Goal: Entertainment & Leisure: Consume media (video, audio)

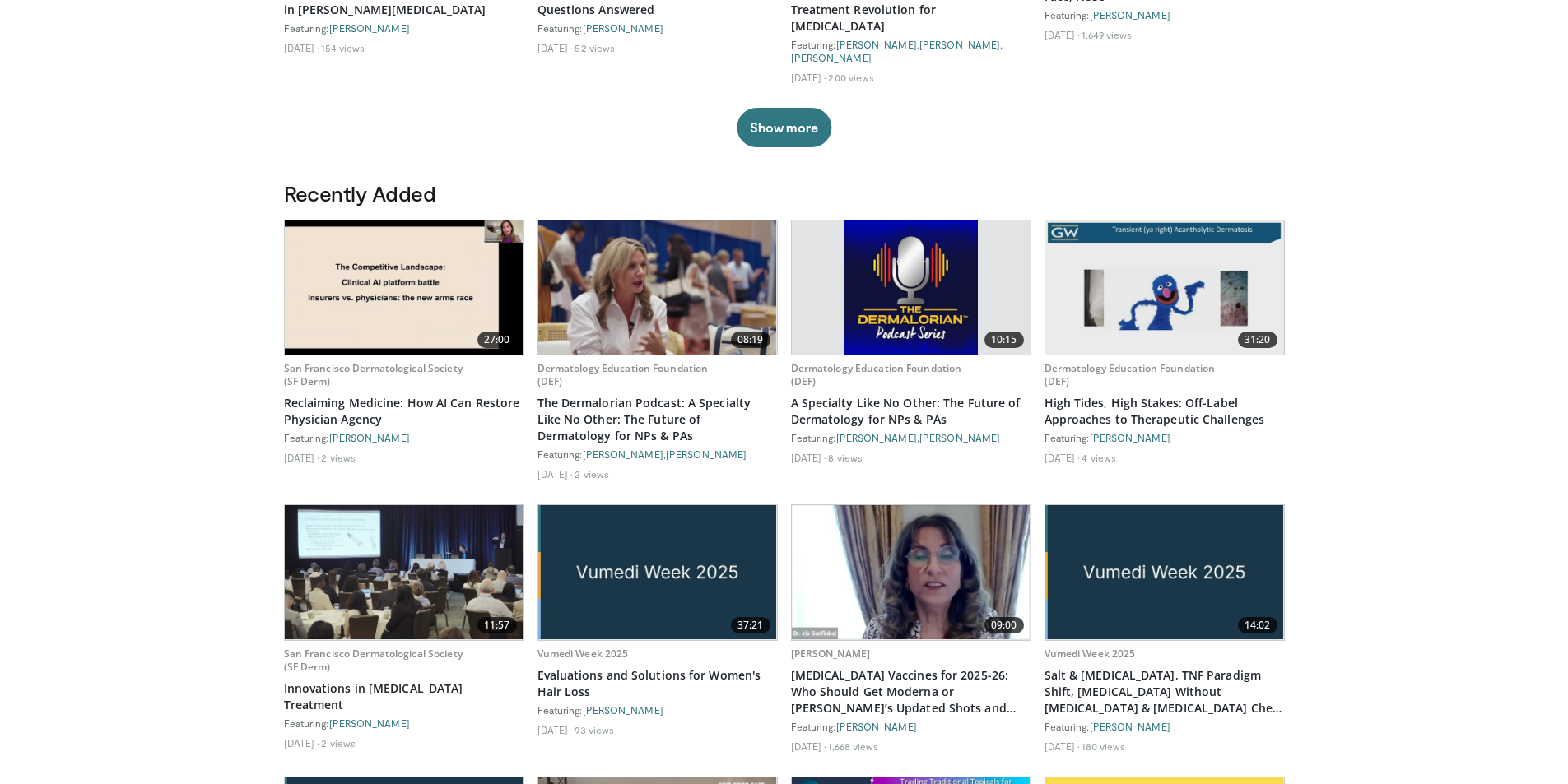
scroll to position [740, 0]
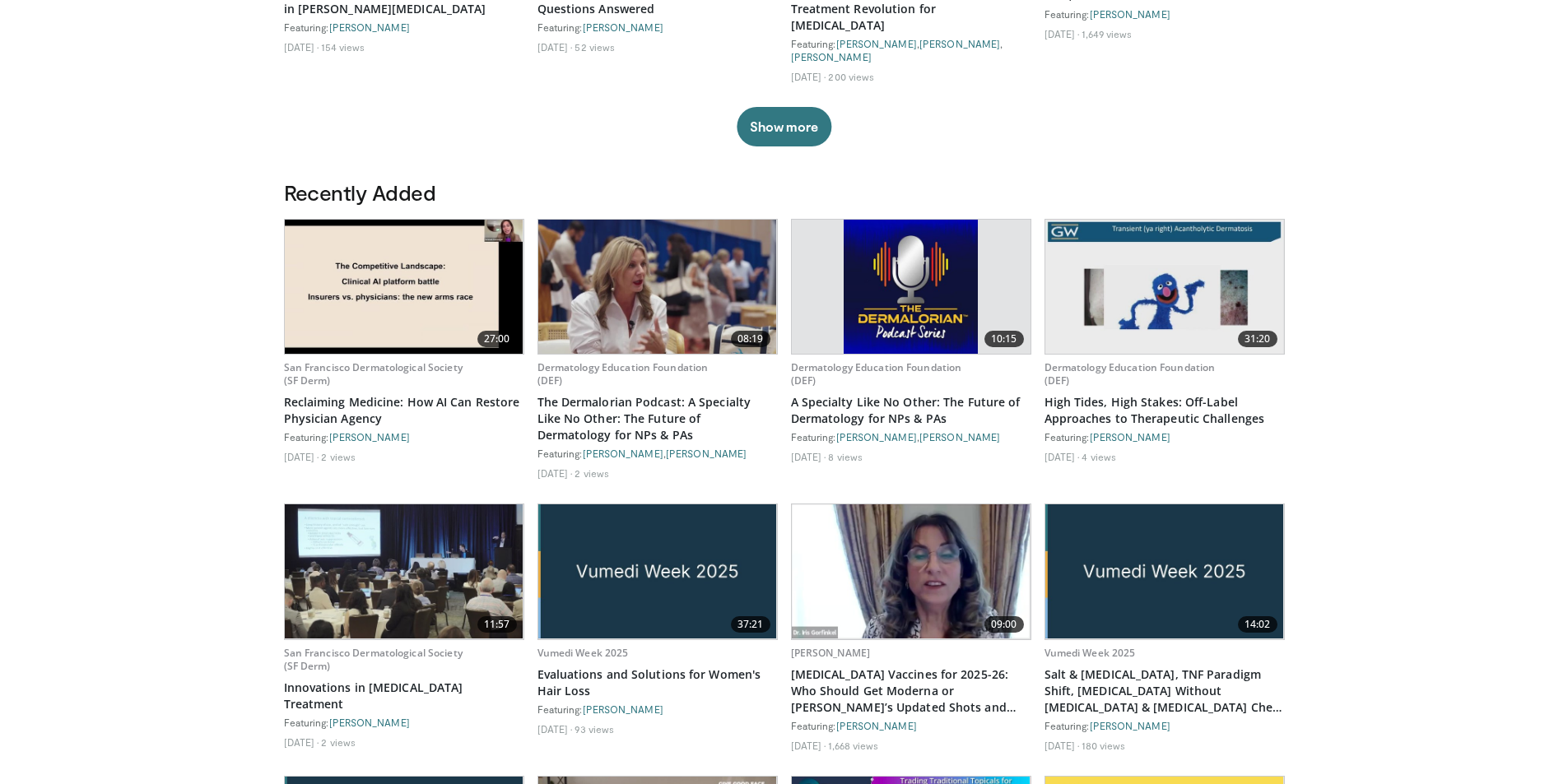
click at [711, 219] on img at bounding box center [657, 287] width 239 height 134
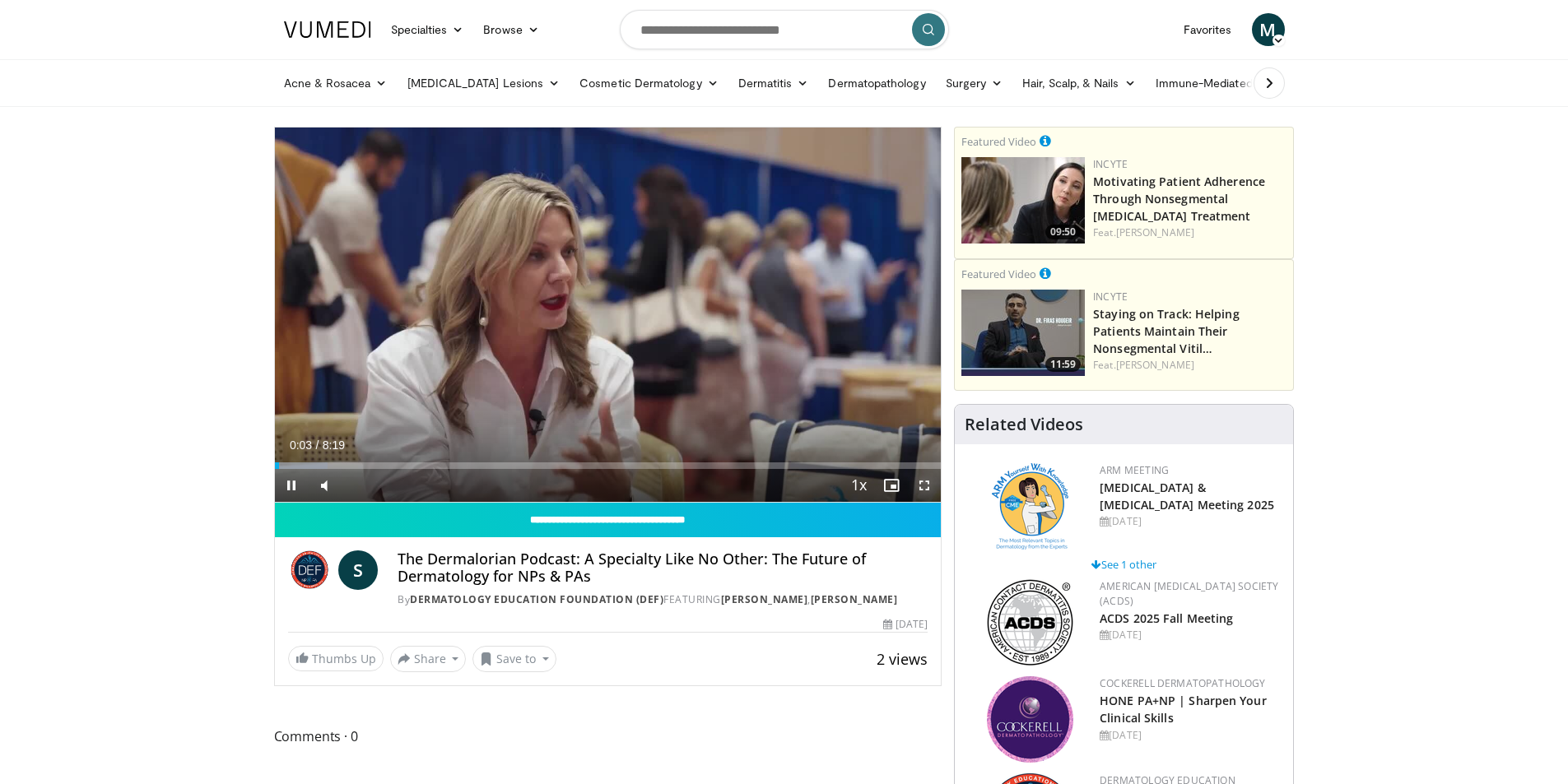
drag, startPoint x: 922, startPoint y: 481, endPoint x: 922, endPoint y: 553, distance: 72.0
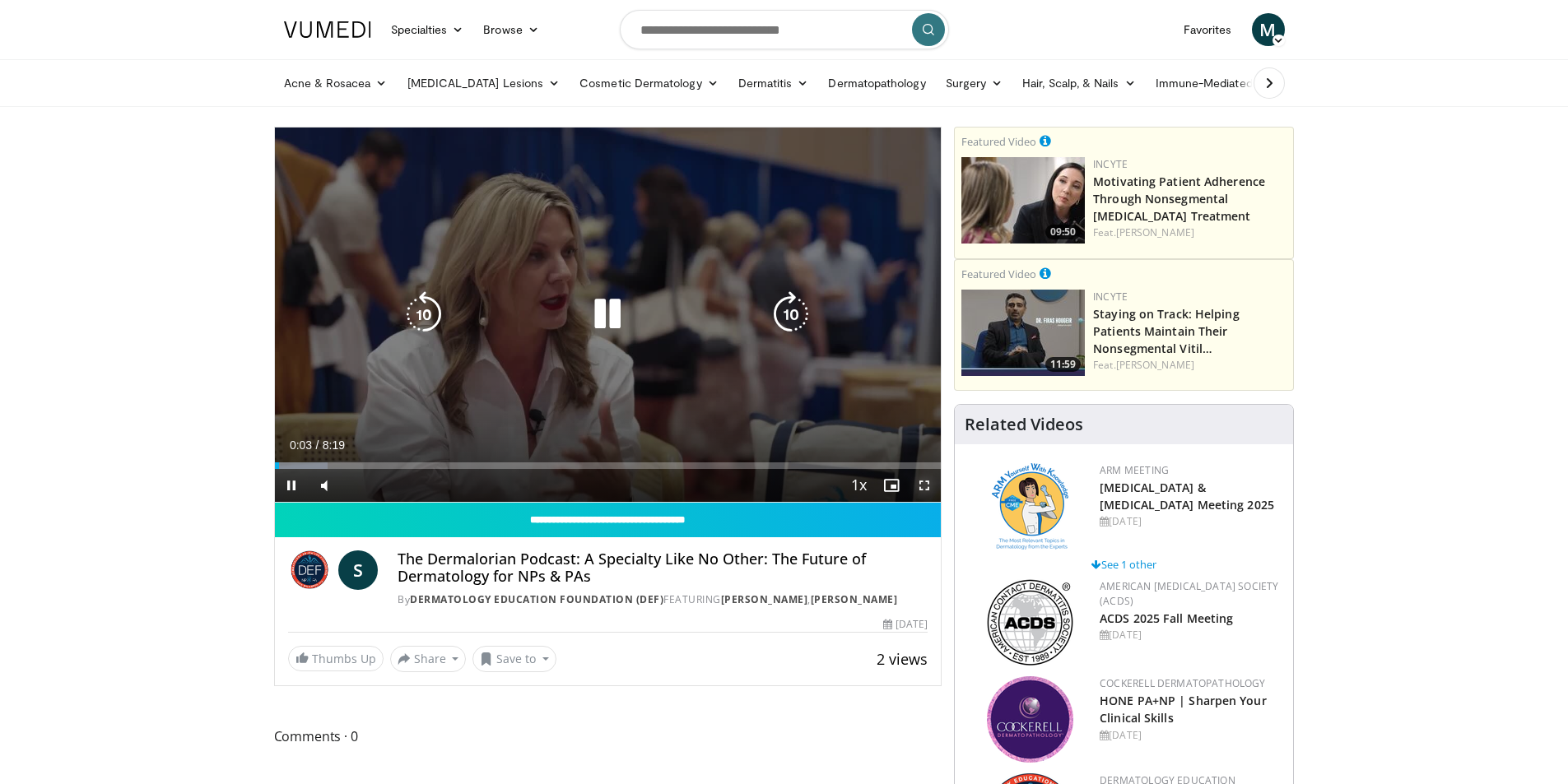
click at [922, 482] on span "Video Player" at bounding box center [924, 485] width 33 height 33
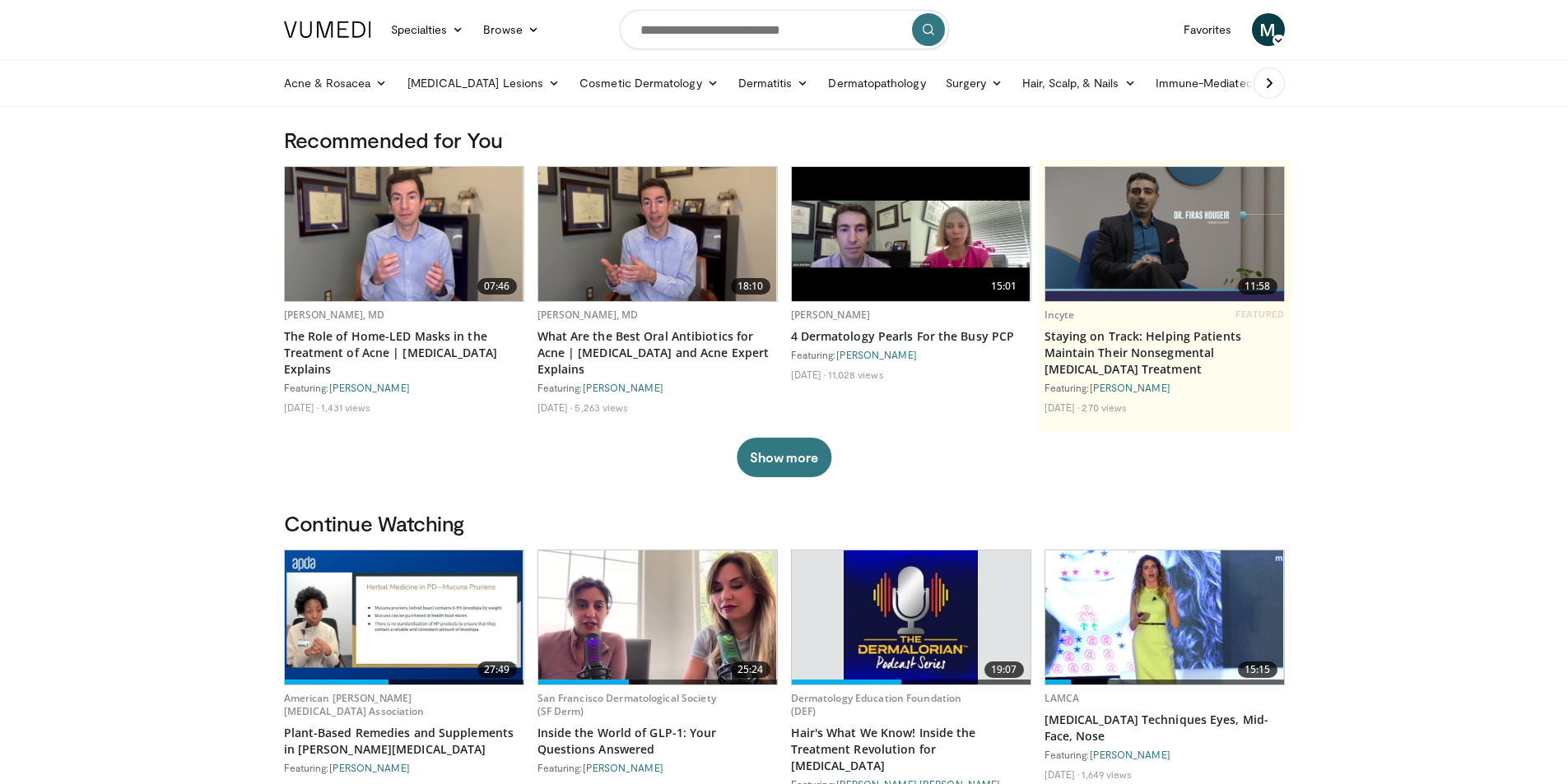
click at [403, 235] on img at bounding box center [404, 234] width 239 height 134
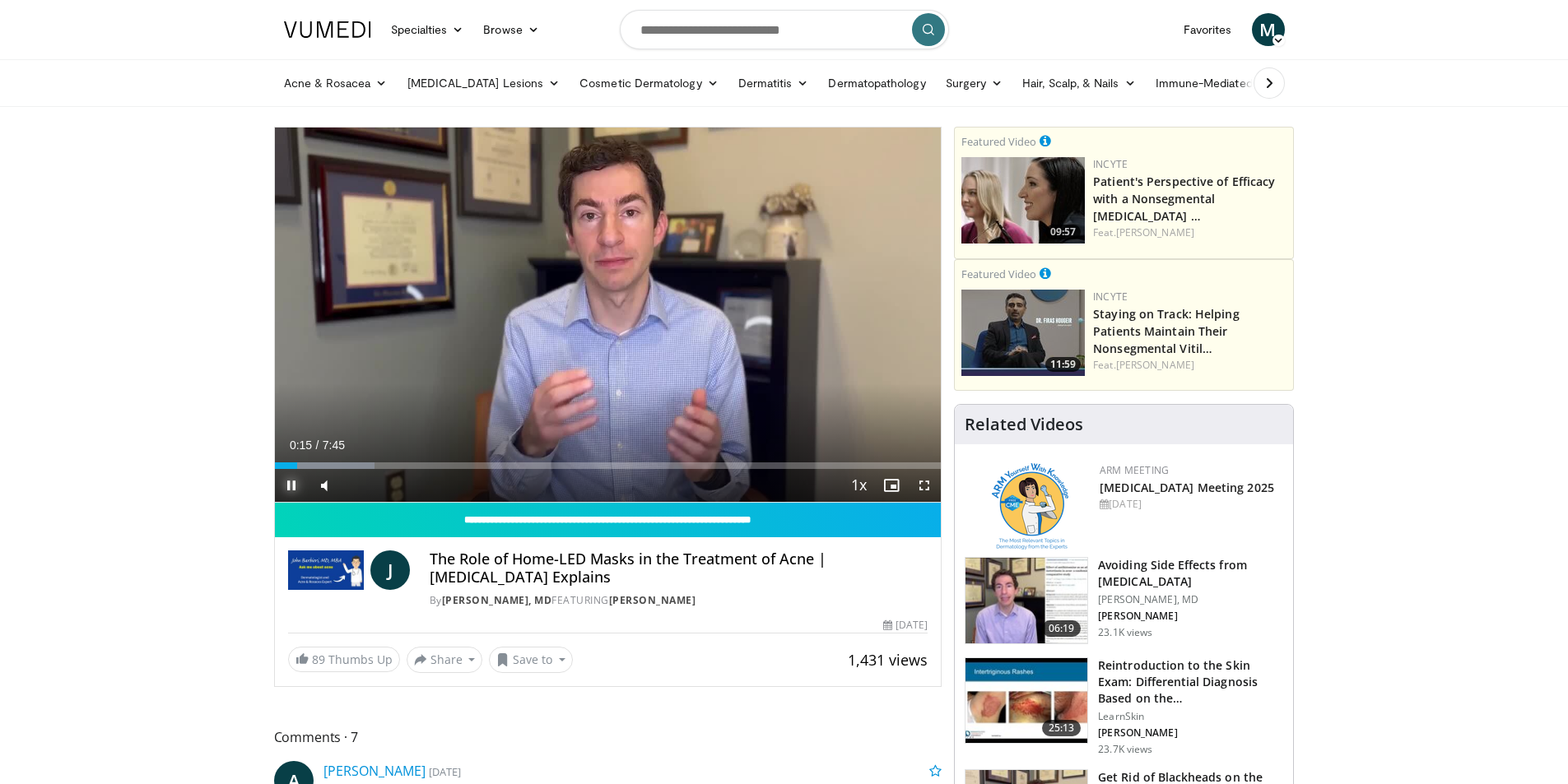
click at [293, 489] on span "Video Player" at bounding box center [292, 485] width 33 height 33
